Goal: Use online tool/utility: Utilize a website feature to perform a specific function

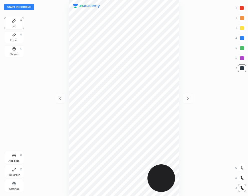
scroll to position [196, 168]
click at [30, 8] on button "Start recording" at bounding box center [19, 7] width 30 height 6
click at [179, 86] on div "01 : 08" at bounding box center [124, 98] width 168 height 196
click at [179, 87] on div "01 : 08" at bounding box center [124, 98] width 168 height 196
click at [181, 83] on div "01 : 08" at bounding box center [124, 98] width 168 height 196
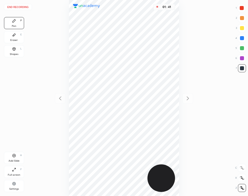
click at [12, 54] on div "Shapes" at bounding box center [14, 54] width 9 height 3
click at [13, 21] on icon at bounding box center [14, 20] width 3 height 3
click at [26, 6] on button "End recording" at bounding box center [18, 7] width 28 height 6
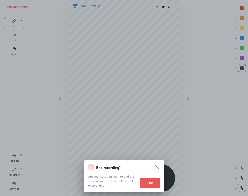
click at [152, 184] on button "End" at bounding box center [150, 183] width 20 height 10
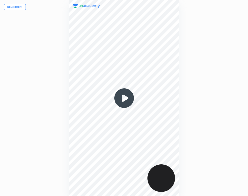
click at [125, 98] on img at bounding box center [124, 98] width 24 height 24
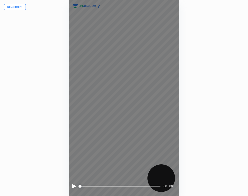
click at [73, 185] on div at bounding box center [74, 186] width 5 height 5
